Goal: Task Accomplishment & Management: Use online tool/utility

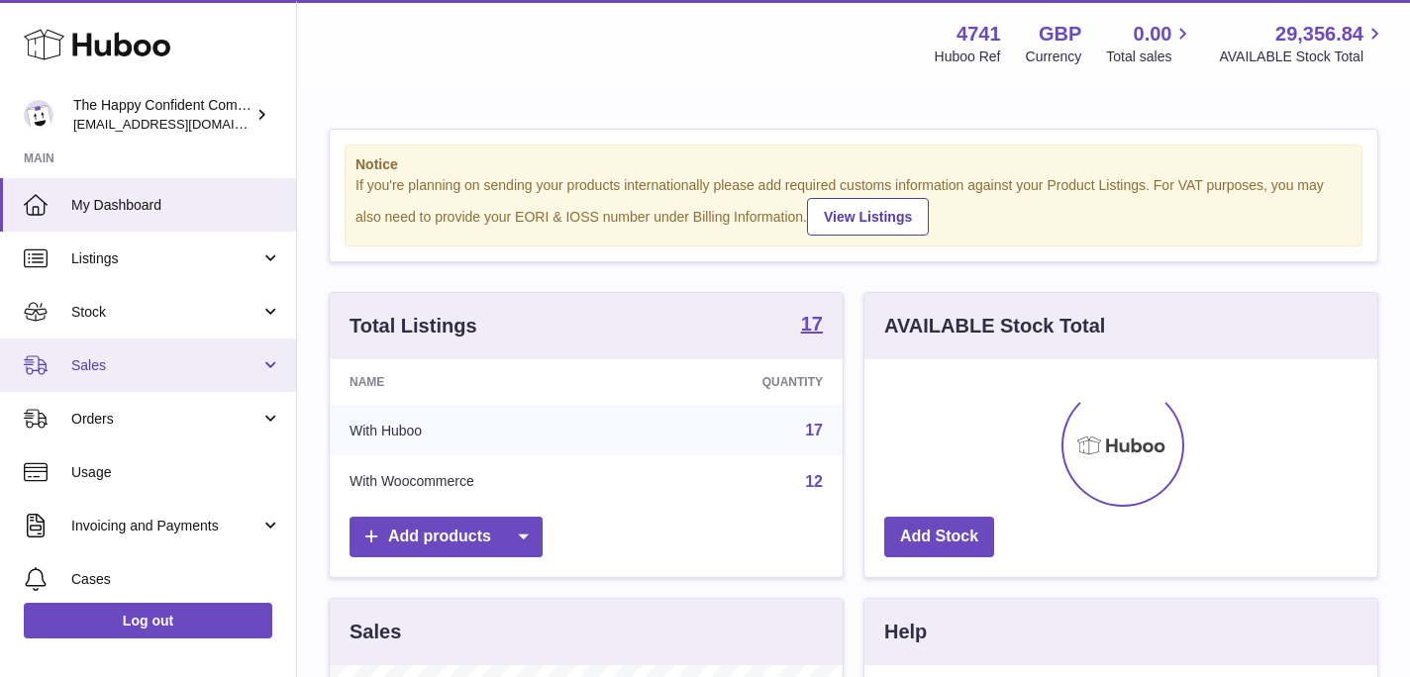
scroll to position [309, 513]
click at [98, 365] on span "Sales" at bounding box center [165, 365] width 189 height 19
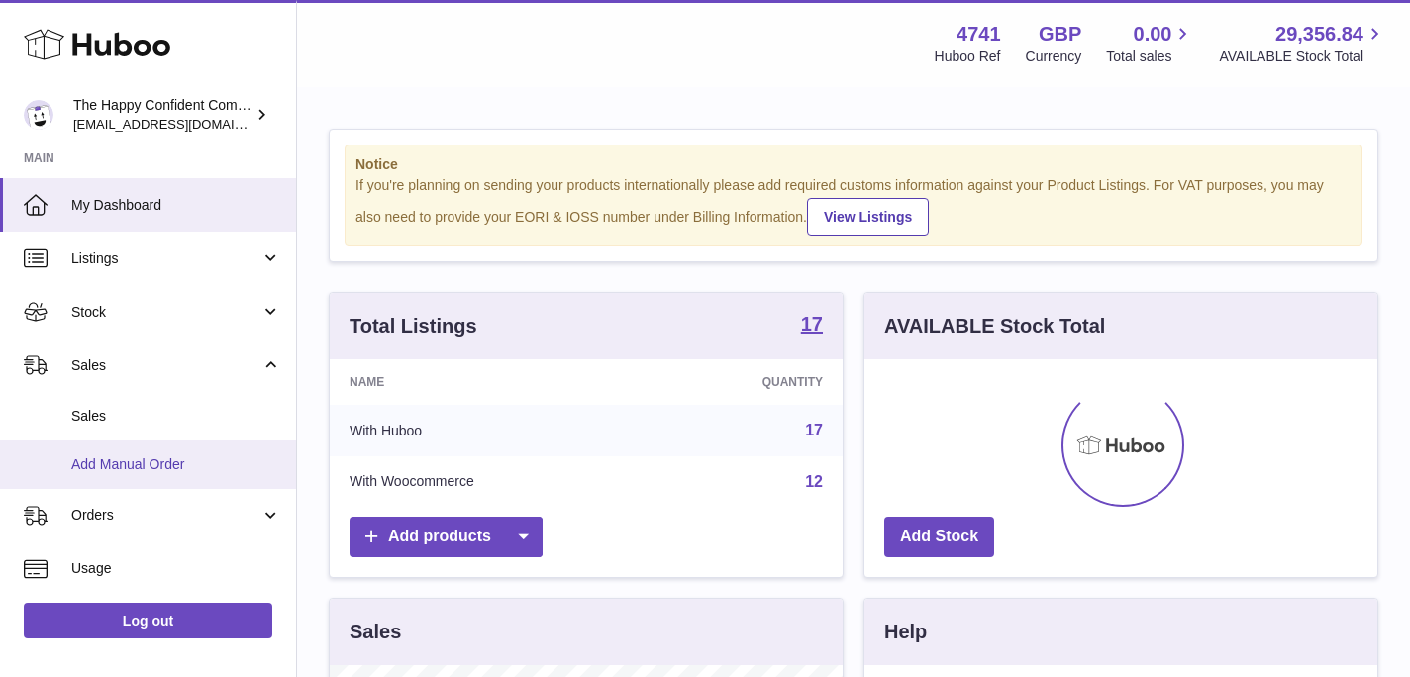
click at [110, 460] on span "Add Manual Order" at bounding box center [176, 465] width 210 height 19
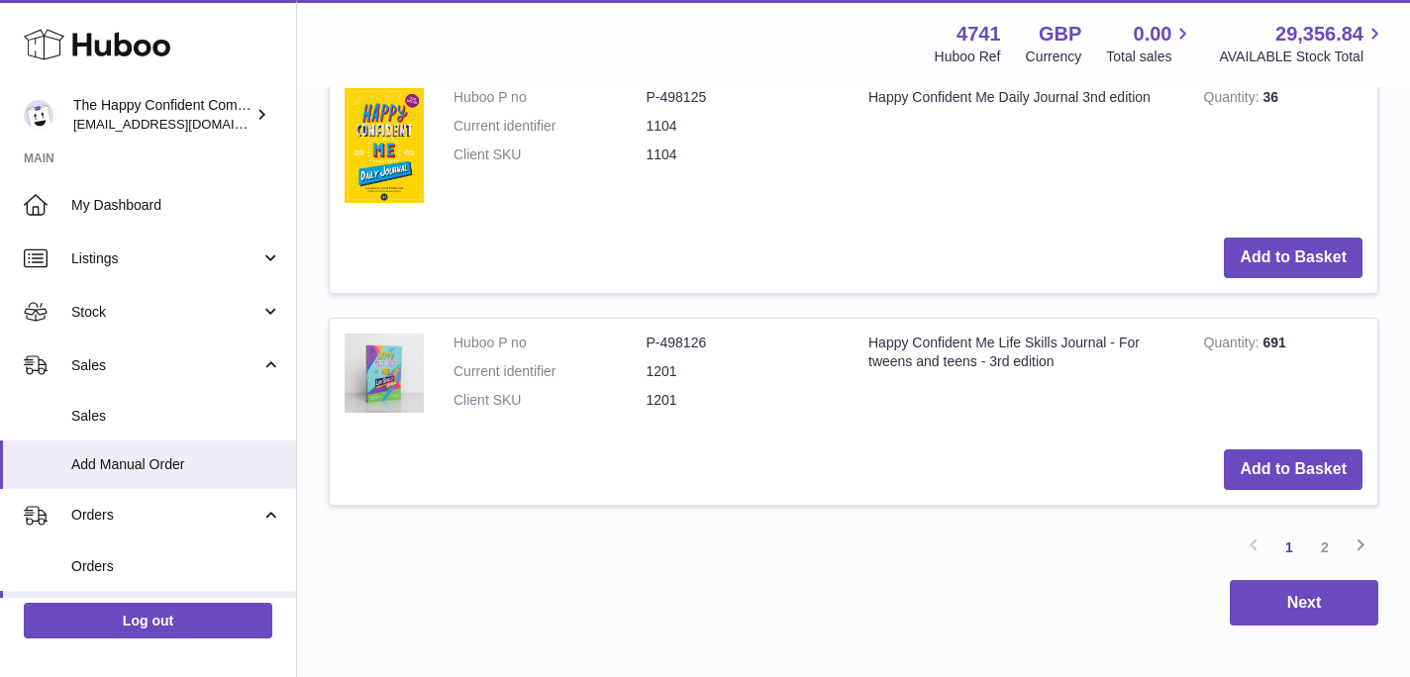
scroll to position [2436, 0]
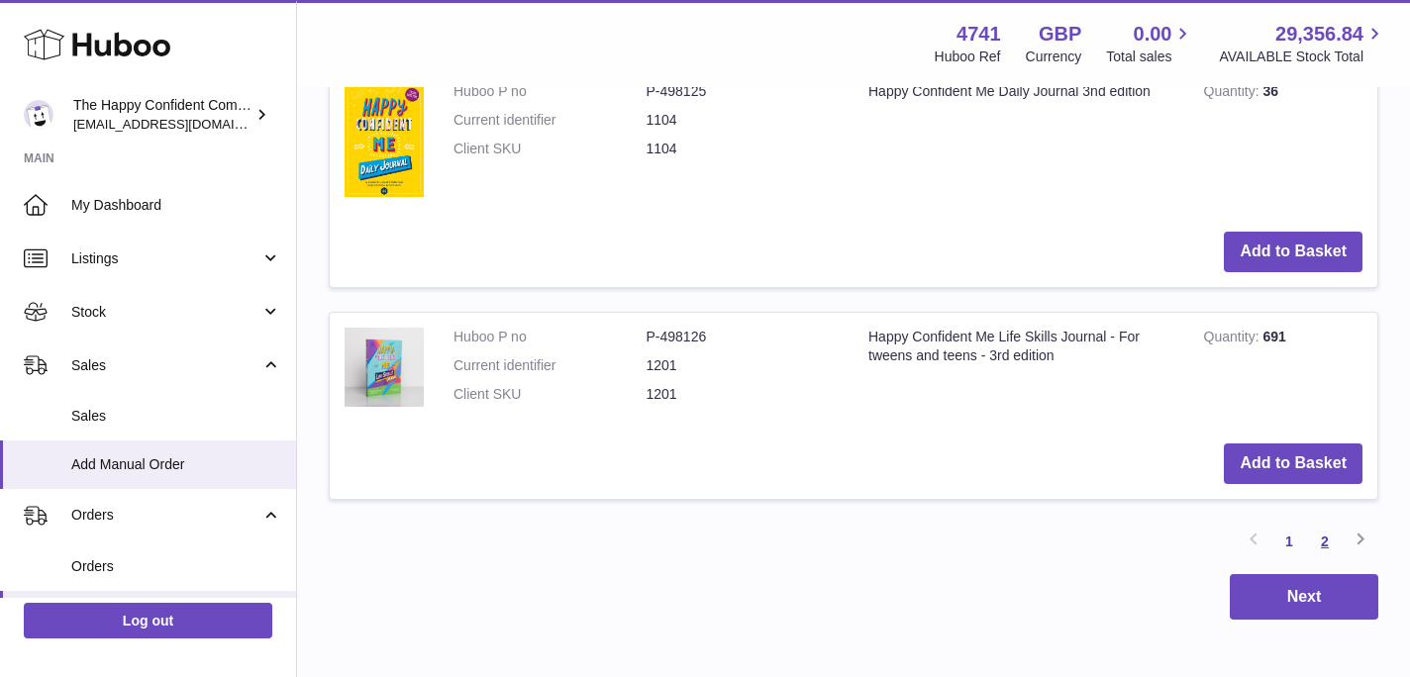
click at [1323, 538] on link "2" at bounding box center [1325, 542] width 36 height 36
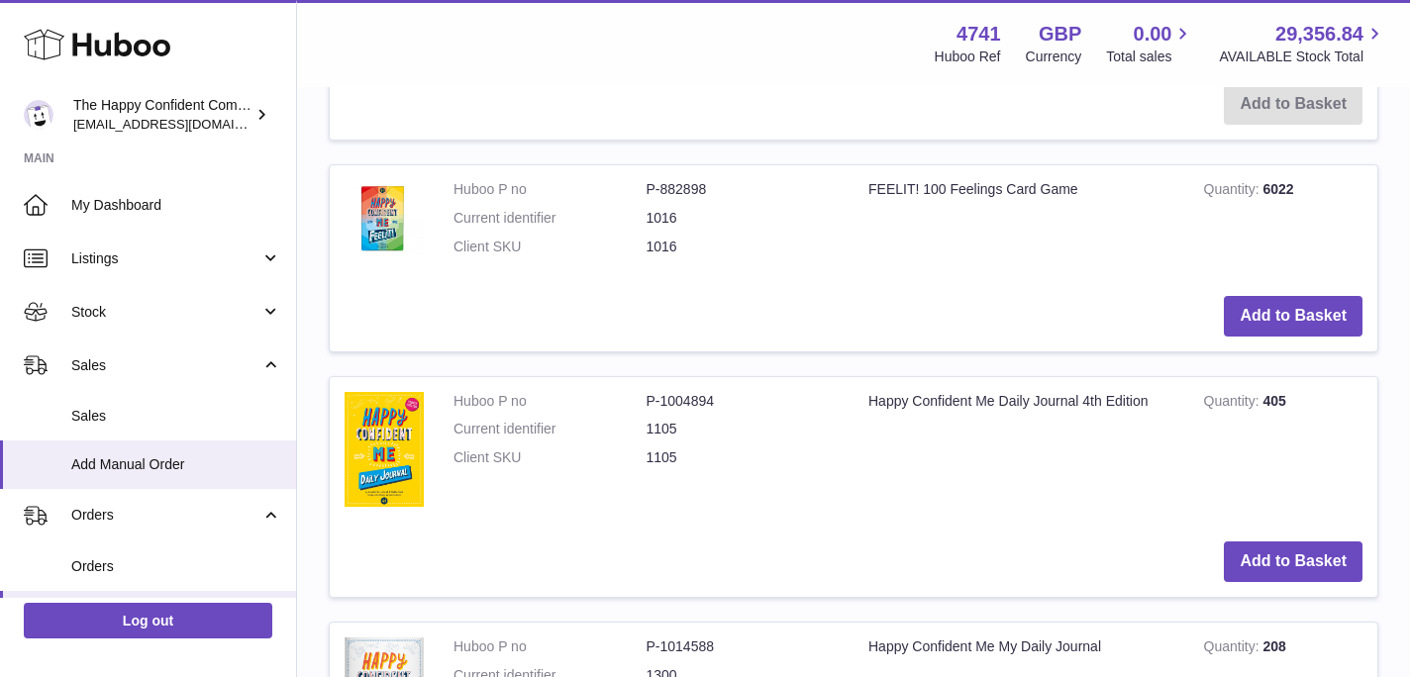
scroll to position [1123, 0]
